Goal: Complete application form

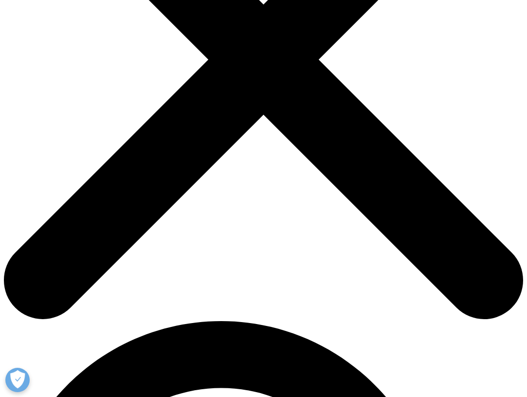
scroll to position [215, 0]
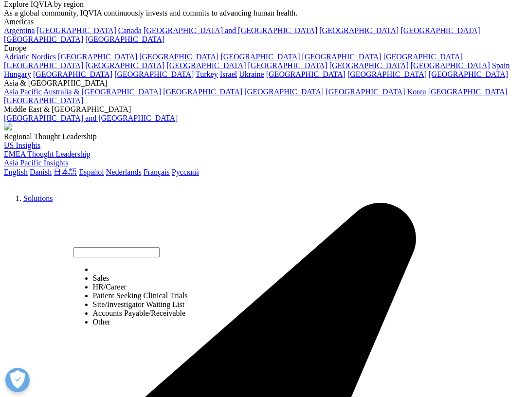
scroll to position [69, 0]
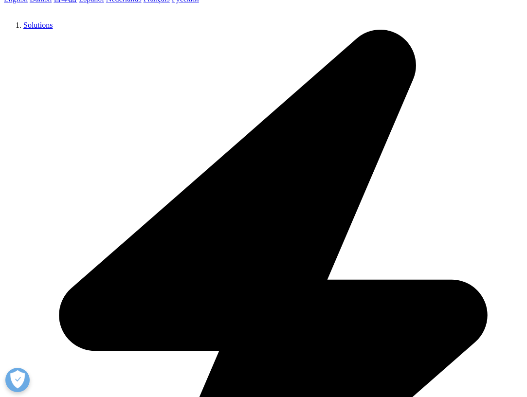
scroll to position [245, 0]
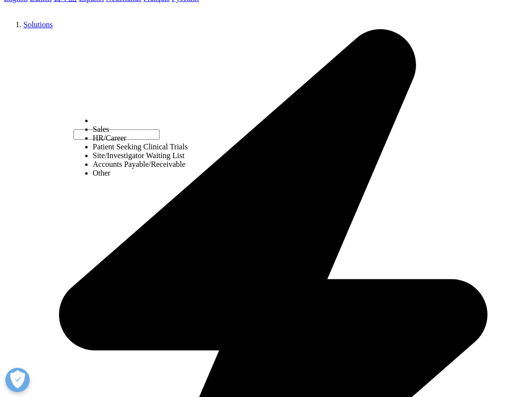
scroll to position [253, 0]
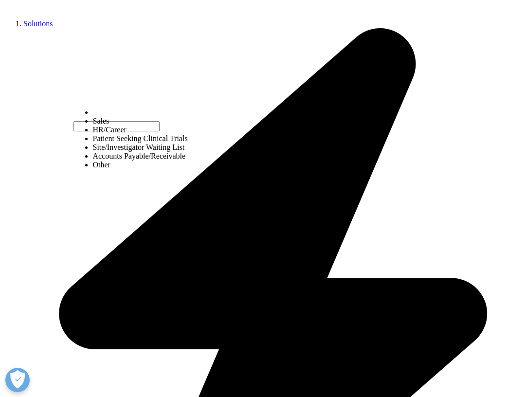
select select "Other"
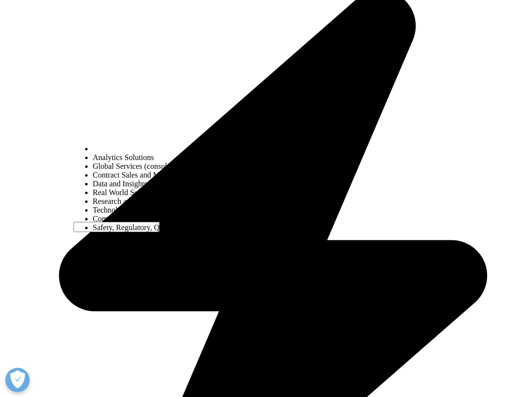
scroll to position [294, 0]
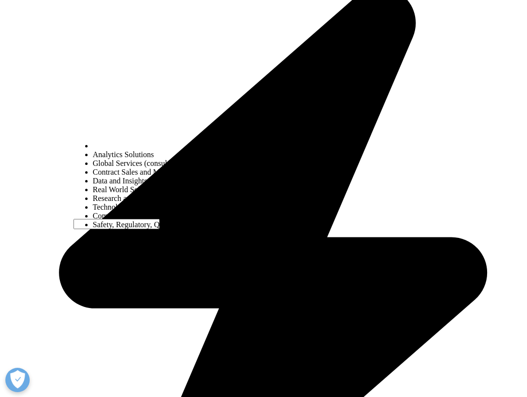
select select "Safety Regulatory Quality Commercial Compliance"
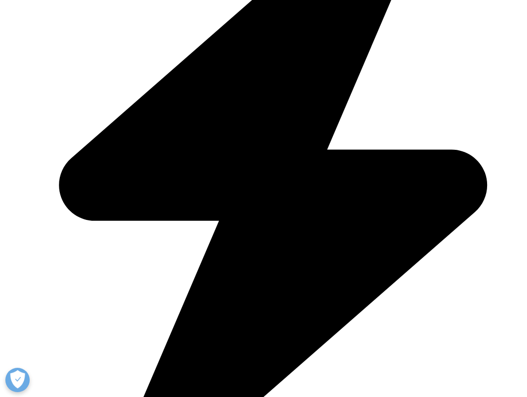
scroll to position [383, 0]
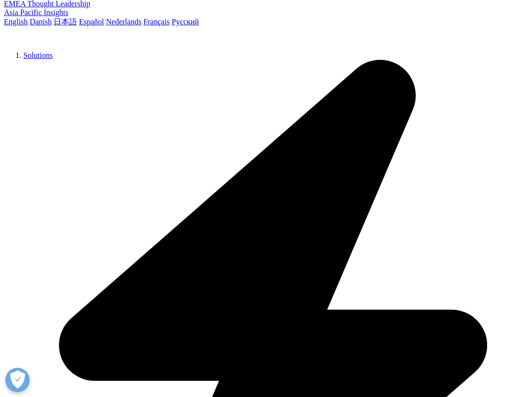
scroll to position [217, 0]
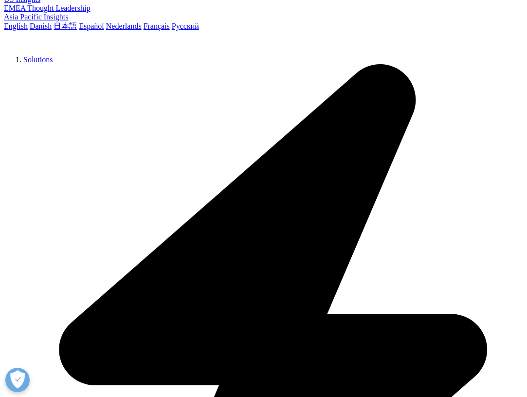
type textarea "DSAART LLC, dba Alpha Aesthetics is a small medical device manufacturer making …"
type input "[PERSON_NAME]"
type input "CFO"
type input "DSAART"
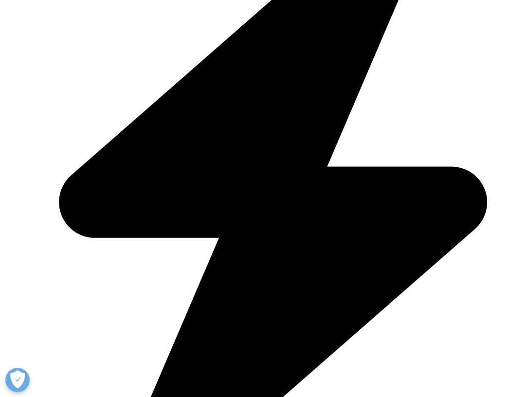
scroll to position [365, 0]
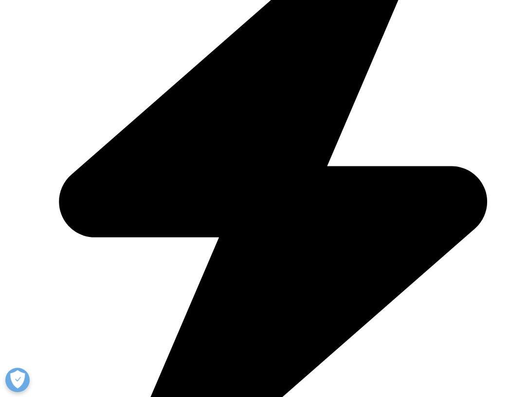
type input "[PERSON_NAME][EMAIL_ADDRESS][DOMAIN_NAME]"
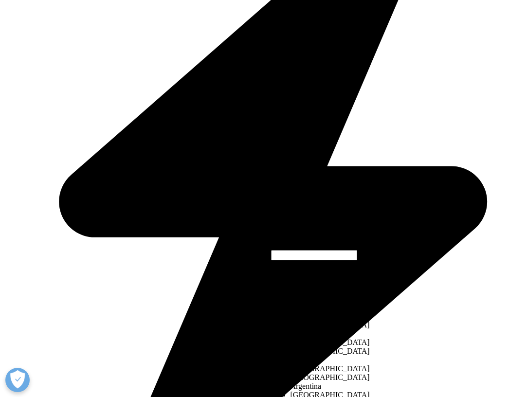
select select "[GEOGRAPHIC_DATA]"
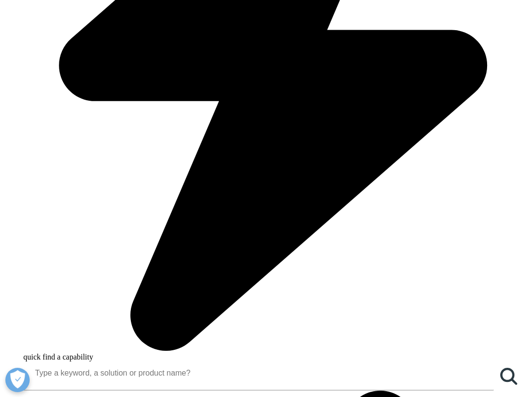
scroll to position [504, 0]
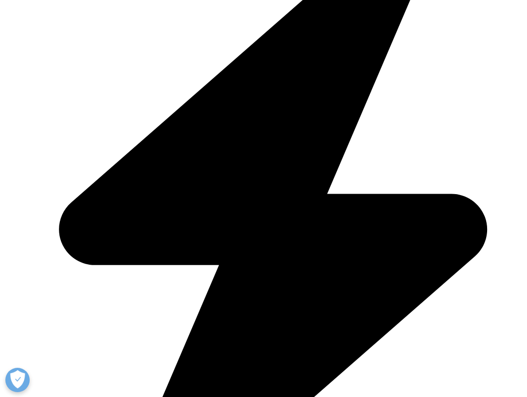
scroll to position [277, 0]
